Goal: Obtain resource: Obtain resource

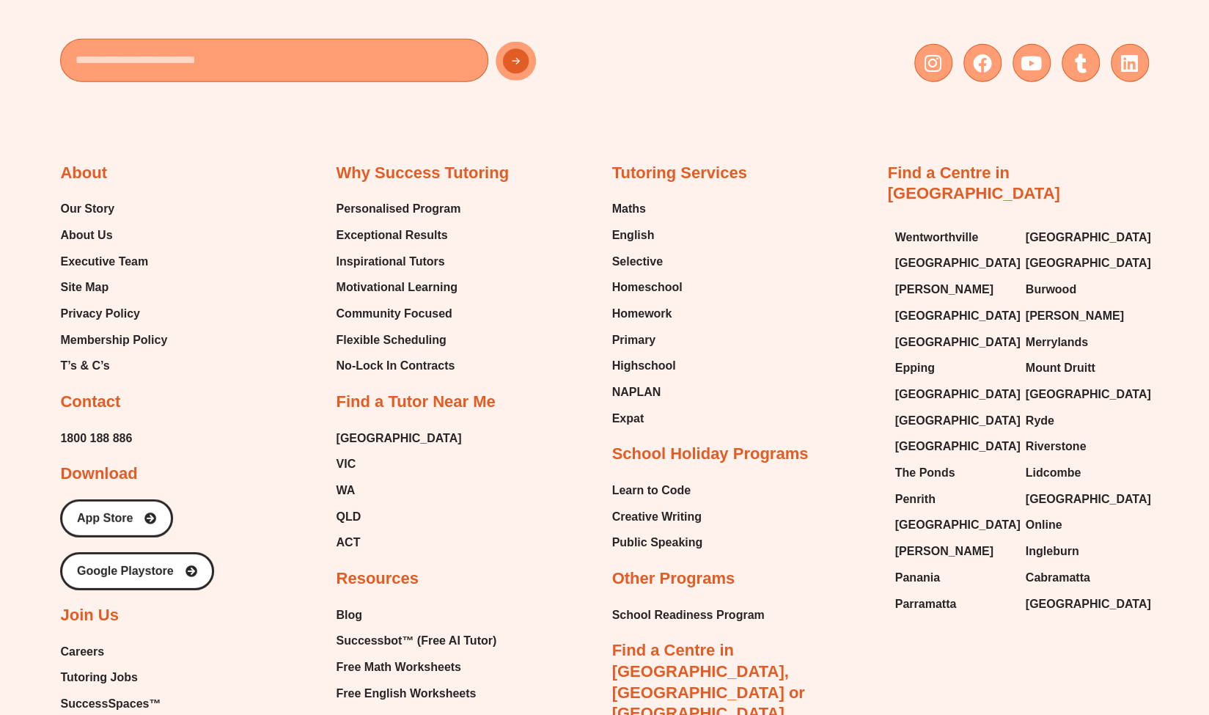
scroll to position [6165, 0]
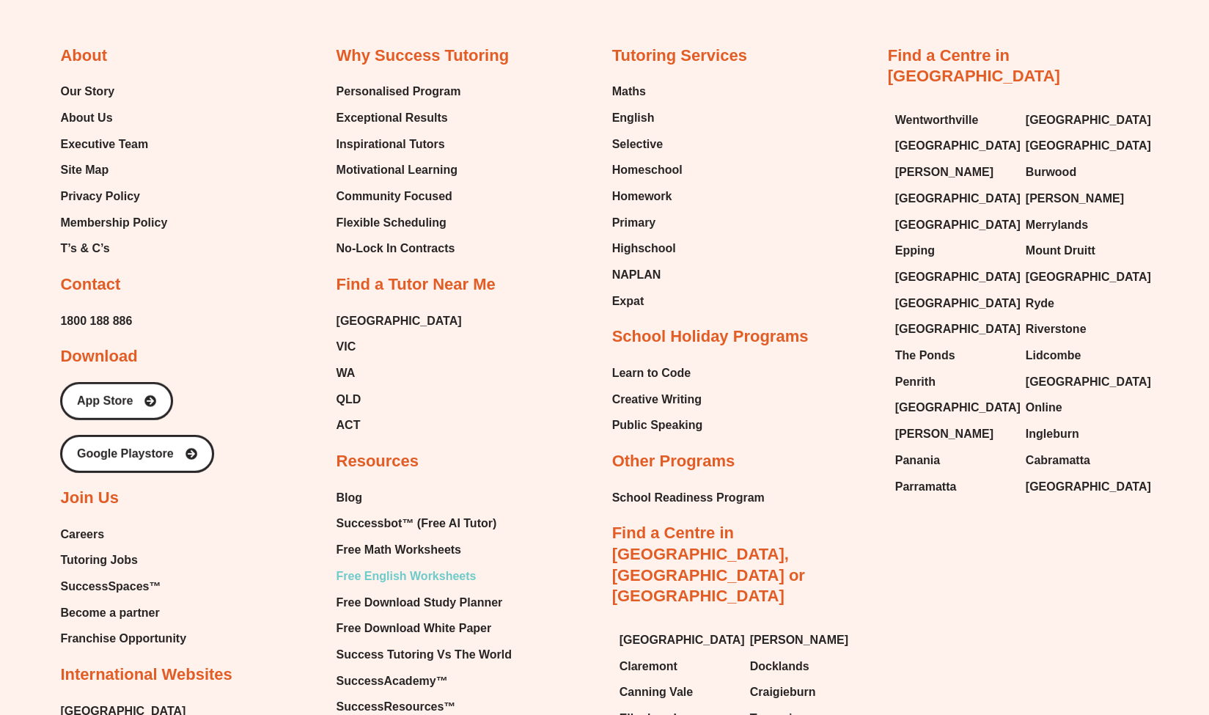
click at [399, 565] on span "Free English Worksheets" at bounding box center [406, 576] width 140 height 22
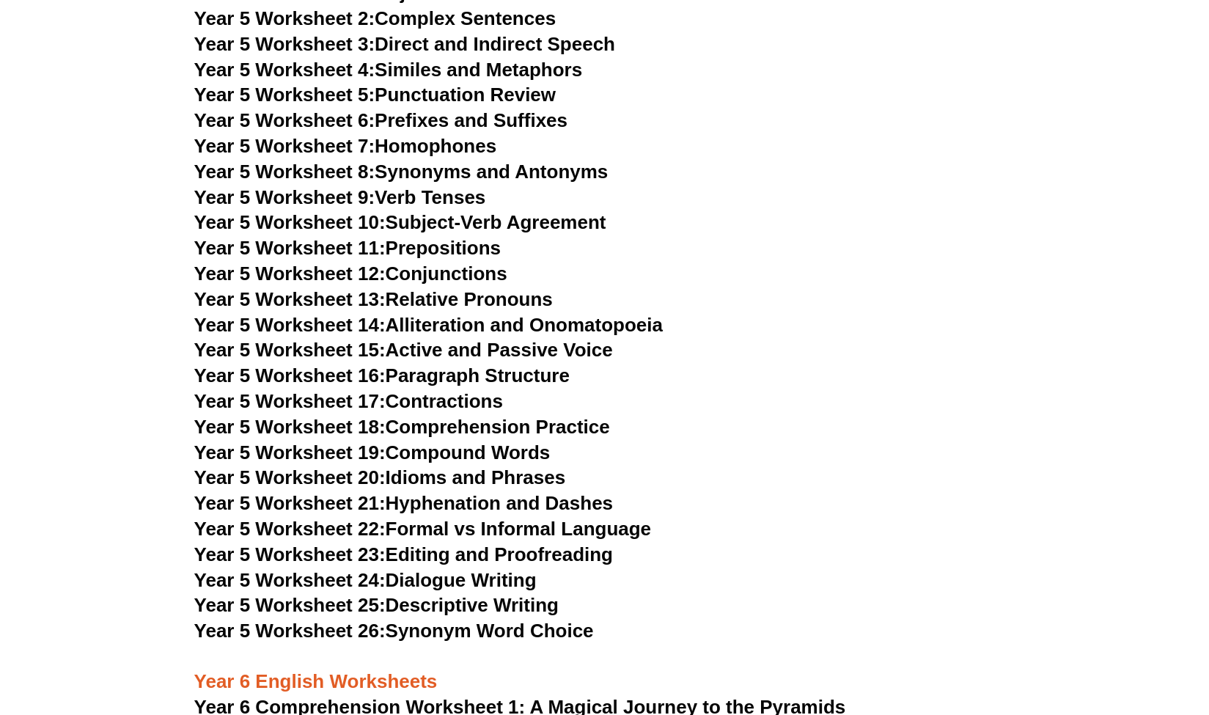
scroll to position [6701, 0]
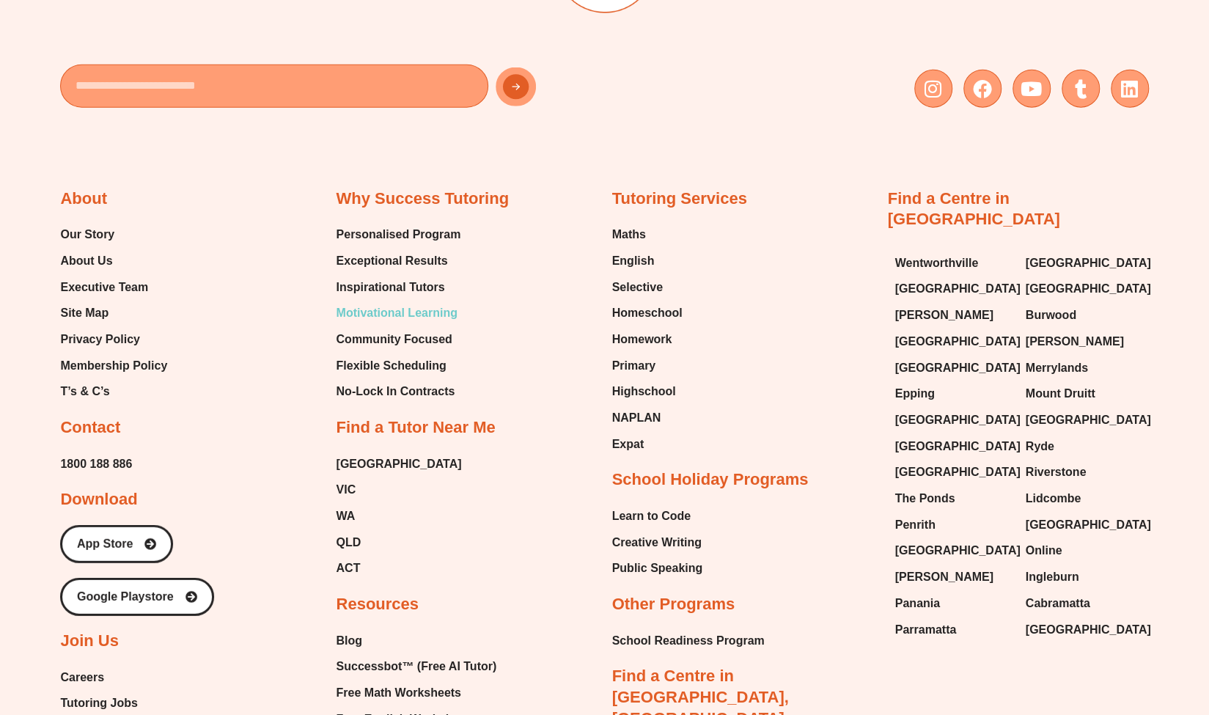
scroll to position [6229, 0]
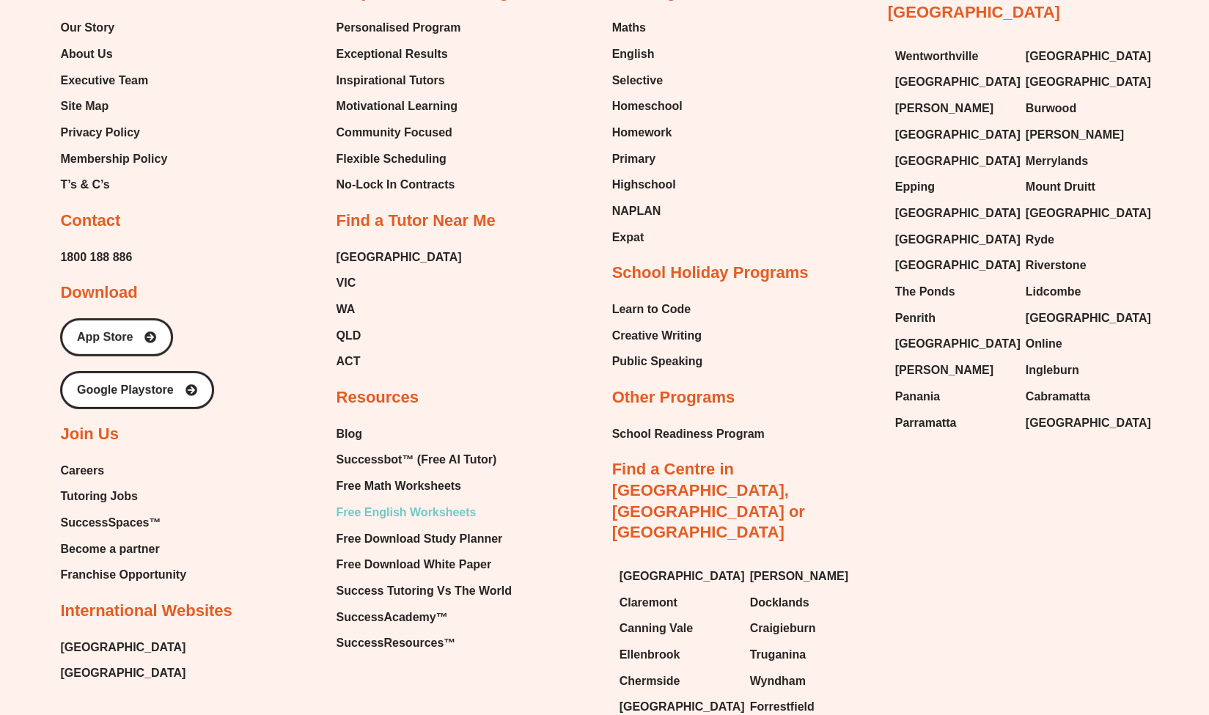
click at [381, 502] on span "Free English Worksheets" at bounding box center [406, 513] width 140 height 22
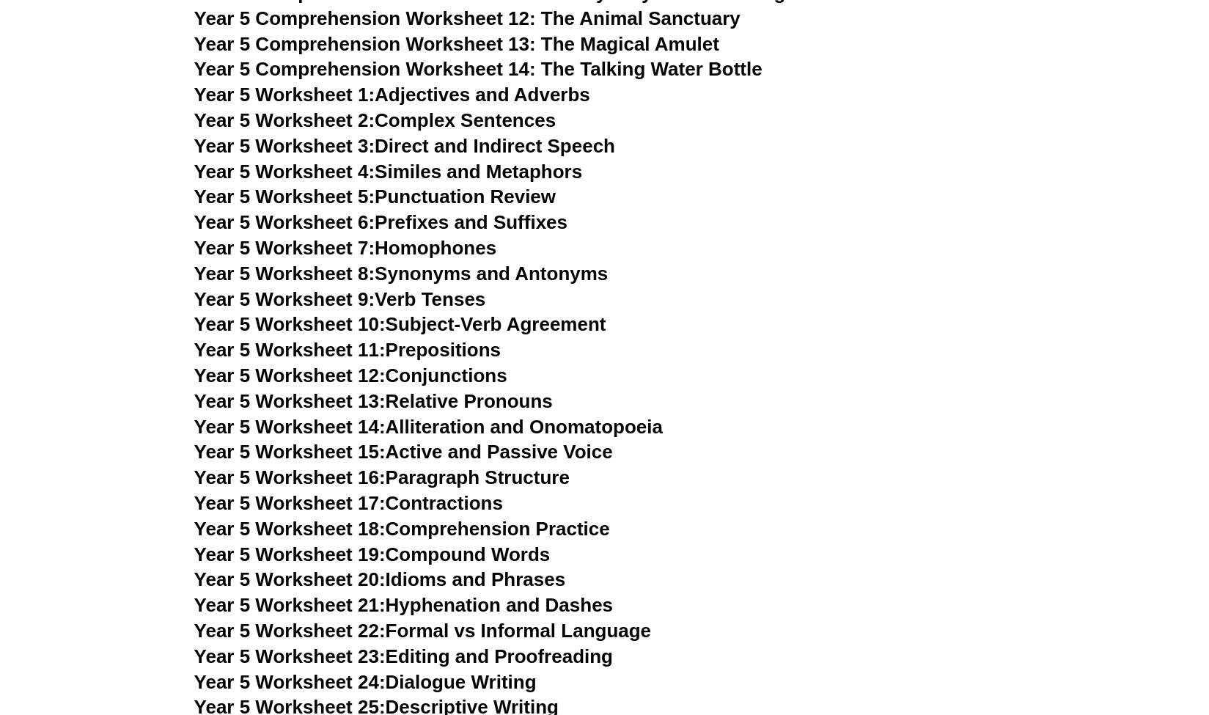
scroll to position [6619, 0]
